Goal: Information Seeking & Learning: Compare options

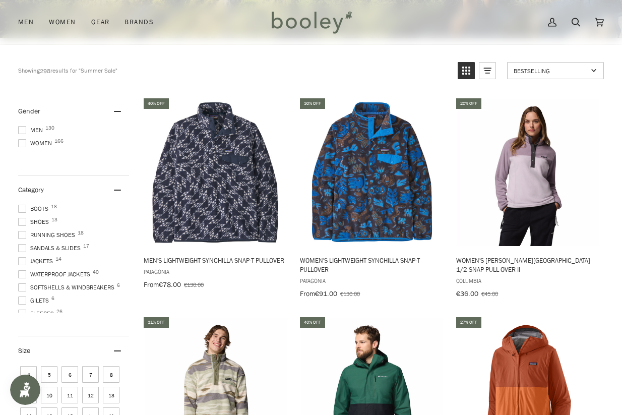
scroll to position [305, 0]
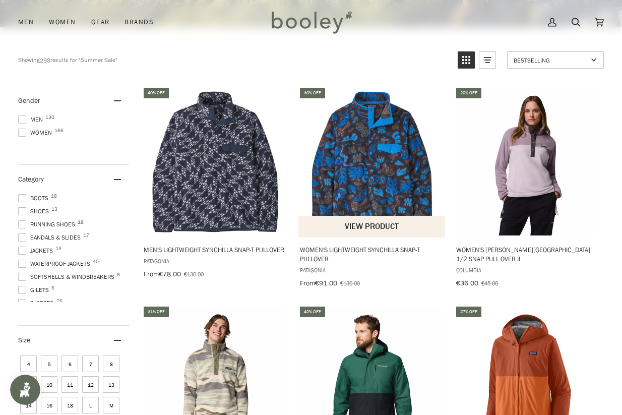
click at [379, 162] on img "Women's Lightweight Synchilla Snap-T Pullover" at bounding box center [371, 161] width 147 height 147
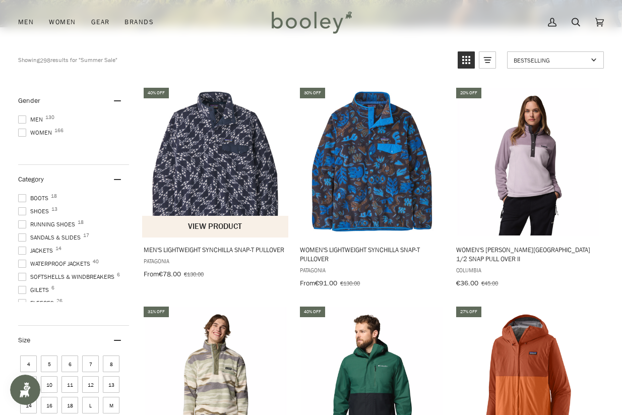
click at [196, 201] on img "Men's Lightweight Synchilla Snap-T Pullover" at bounding box center [215, 161] width 147 height 147
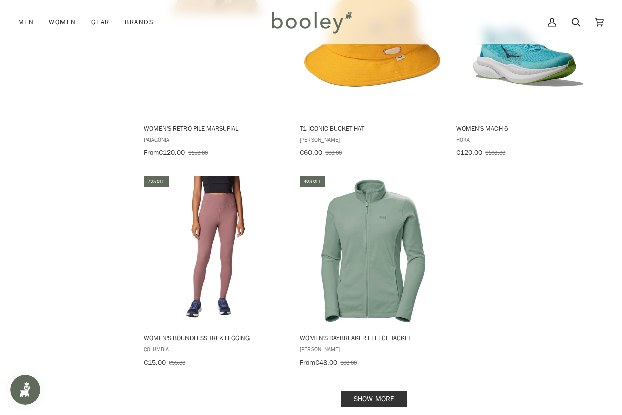
scroll to position [1507, 0]
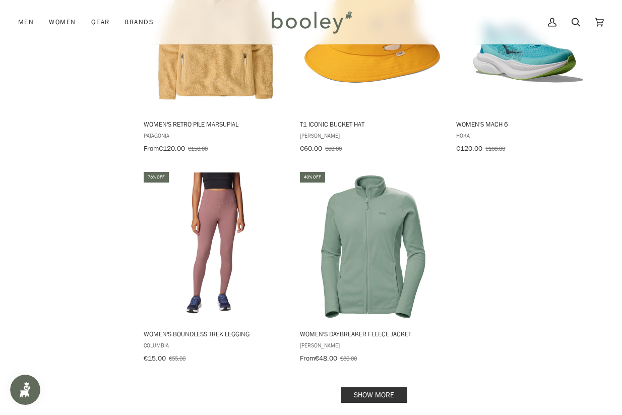
click at [374, 387] on link "Show more" at bounding box center [374, 395] width 67 height 16
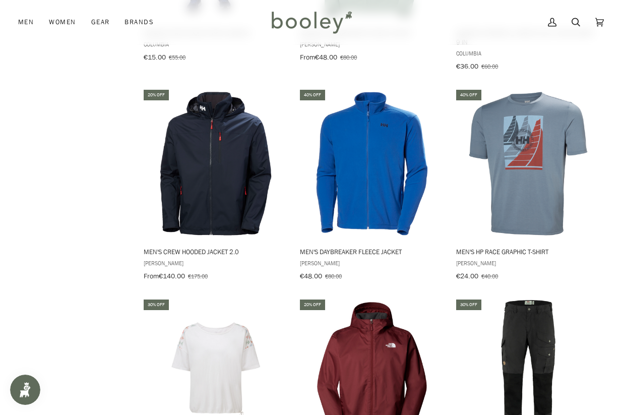
scroll to position [1809, 0]
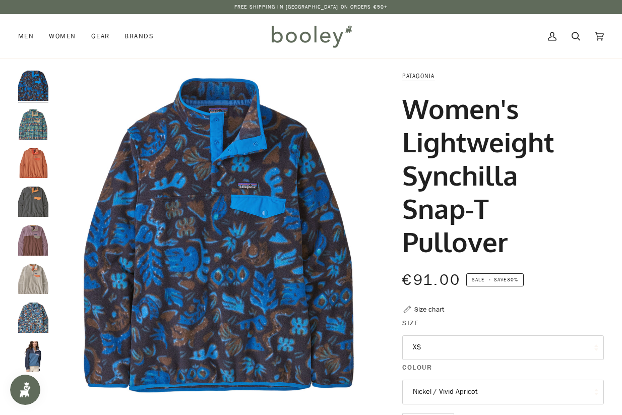
click at [466, 348] on button "XS" at bounding box center [503, 347] width 202 height 25
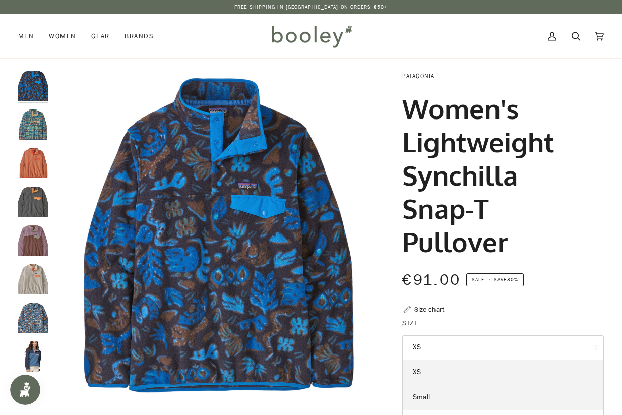
click at [455, 399] on link "Small" at bounding box center [503, 397] width 201 height 25
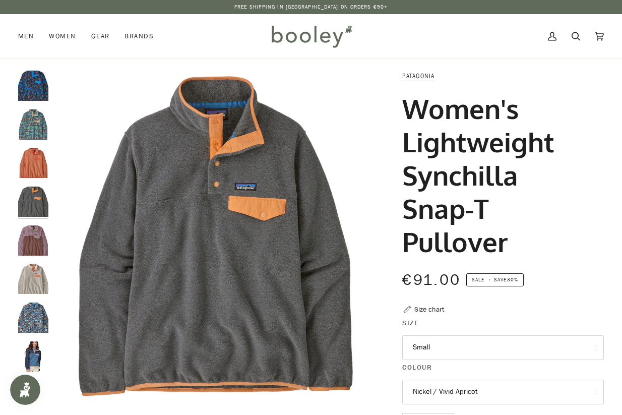
click at [455, 399] on button "Nickel / Vivid Apricot" at bounding box center [503, 392] width 202 height 25
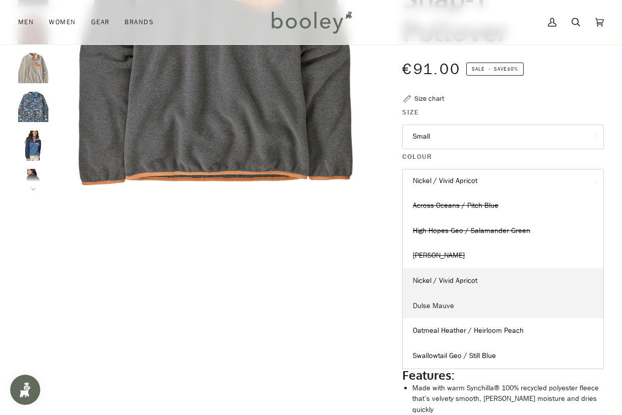
scroll to position [213, 0]
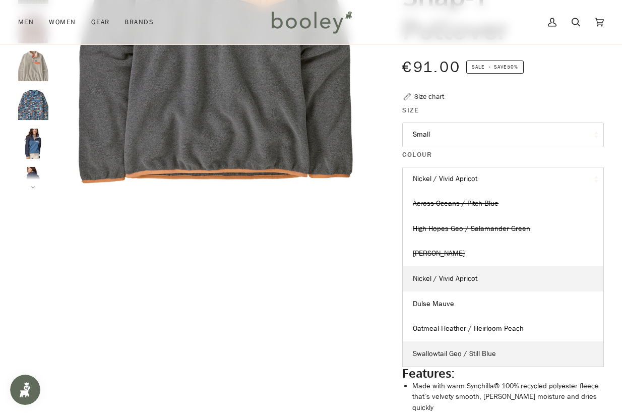
click at [457, 354] on span "Swallowtail Geo / Still Blue" at bounding box center [454, 354] width 83 height 10
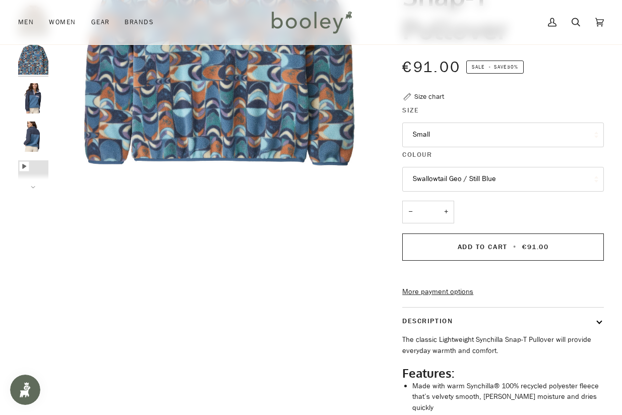
scroll to position [55, 0]
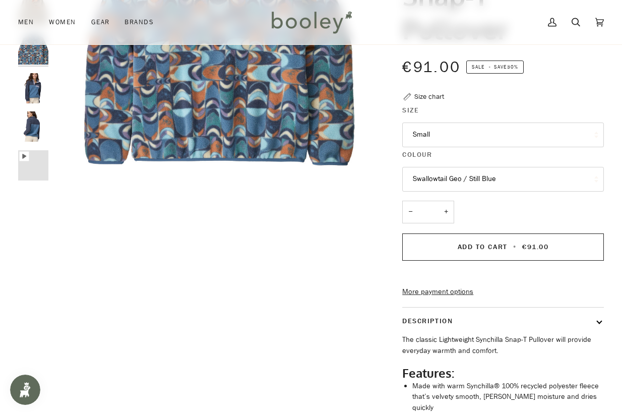
click at [437, 183] on button "Swallowtail Geo / Still Blue" at bounding box center [503, 179] width 202 height 25
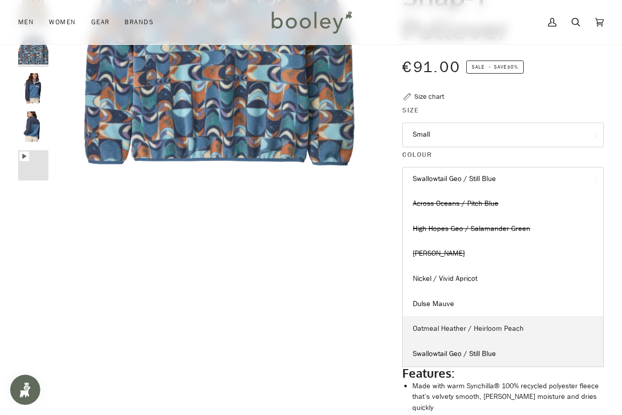
click at [447, 329] on span "Oatmeal Heather / Heirloom Peach" at bounding box center [468, 329] width 111 height 10
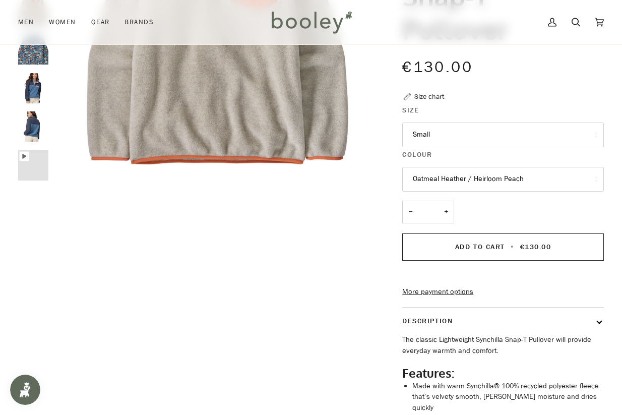
scroll to position [43, 0]
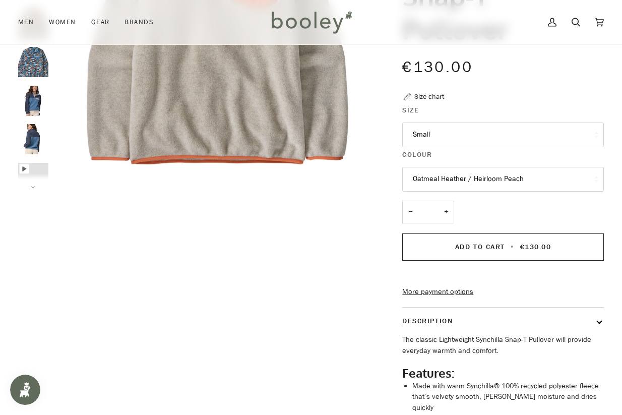
click at [452, 169] on button "Oatmeal Heather / Heirloom Peach" at bounding box center [503, 179] width 202 height 25
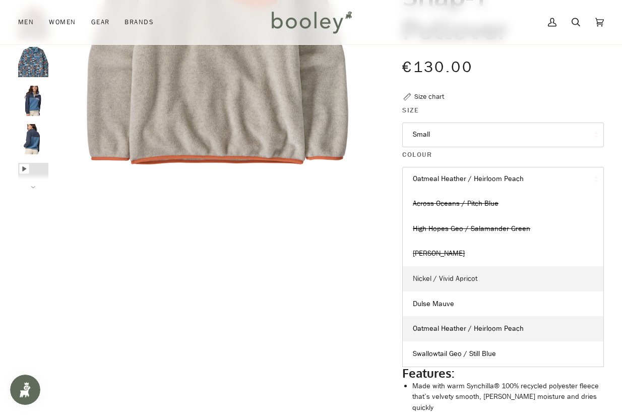
click at [457, 275] on span "Nickel / Vivid Apricot" at bounding box center [445, 279] width 65 height 10
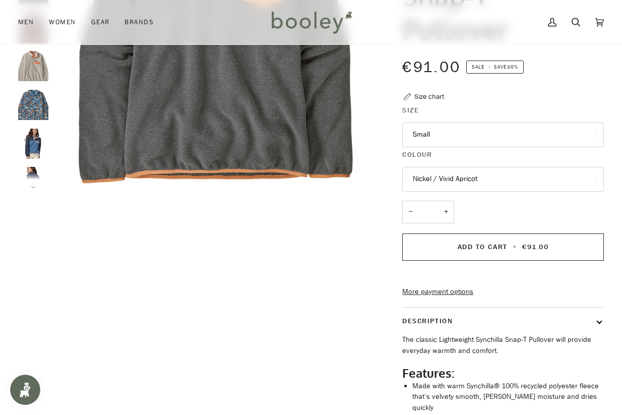
click at [450, 177] on button "Nickel / Vivid Apricot" at bounding box center [503, 179] width 202 height 25
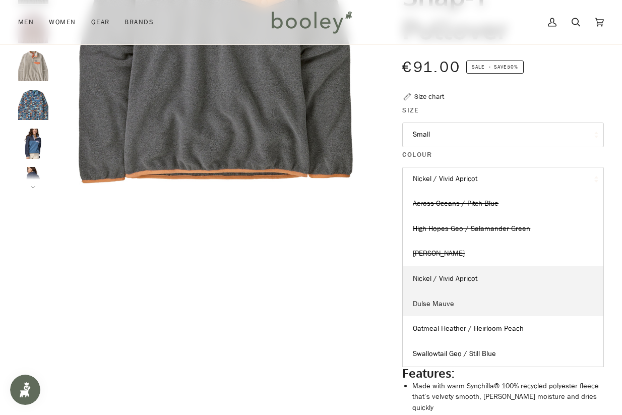
click at [448, 305] on span "Dulse Mauve" at bounding box center [433, 304] width 41 height 10
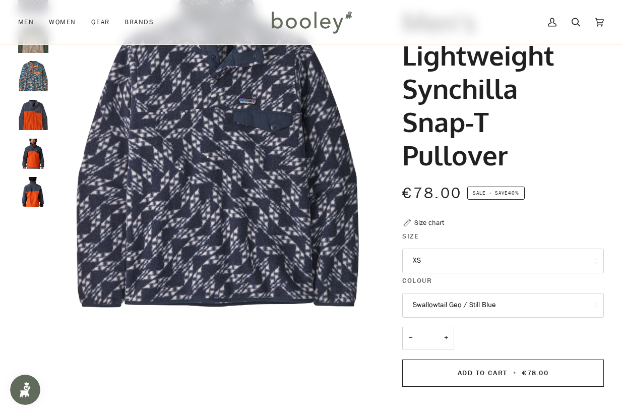
click at [450, 259] on button "XS" at bounding box center [503, 261] width 202 height 25
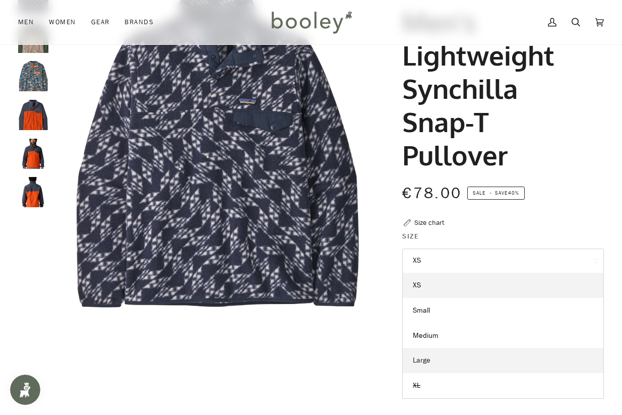
click at [435, 359] on link "Large" at bounding box center [503, 360] width 201 height 25
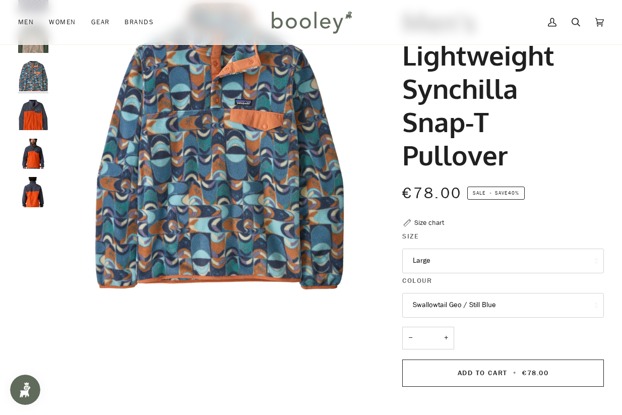
click at [434, 307] on button "Swallowtail Geo / Still Blue" at bounding box center [503, 305] width 202 height 25
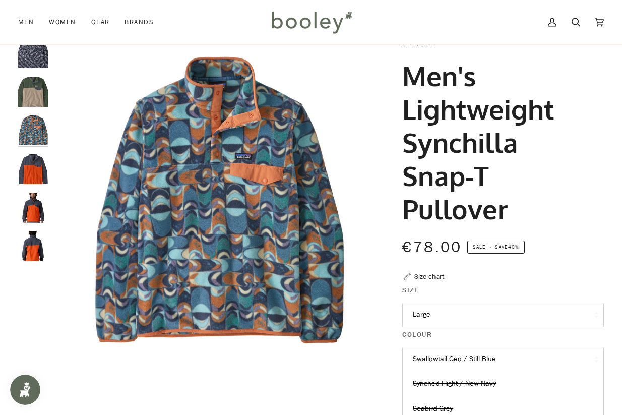
scroll to position [14, 0]
